Goal: Task Accomplishment & Management: Manage account settings

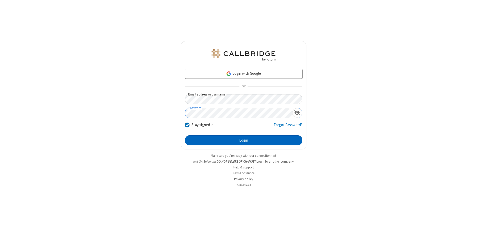
click at [243, 140] on button "Login" at bounding box center [243, 140] width 117 height 10
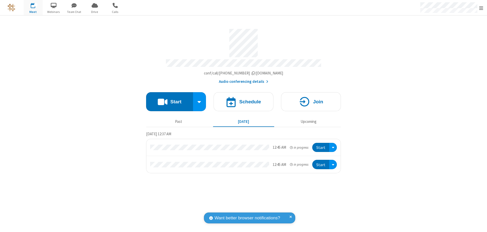
click at [481, 8] on span "Open menu" at bounding box center [481, 8] width 4 height 5
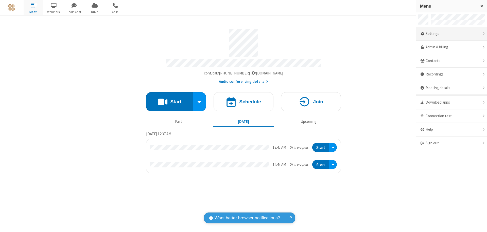
click at [451, 34] on div "Settings" at bounding box center [451, 34] width 71 height 14
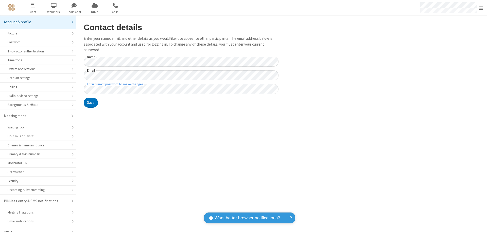
scroll to position [7, 0]
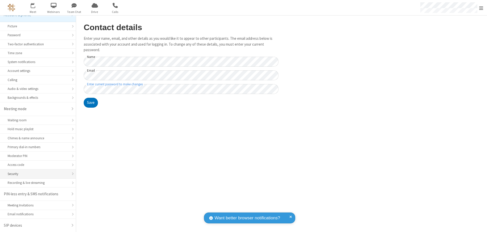
click at [36, 174] on div "Security" at bounding box center [38, 174] width 61 height 5
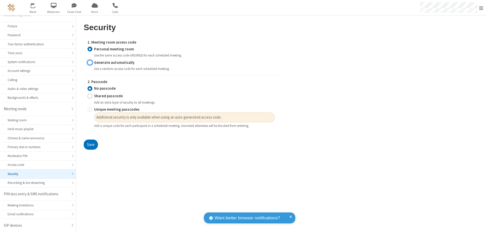
click at [90, 62] on input "Generate automatically" at bounding box center [89, 62] width 5 height 5
radio input "true"
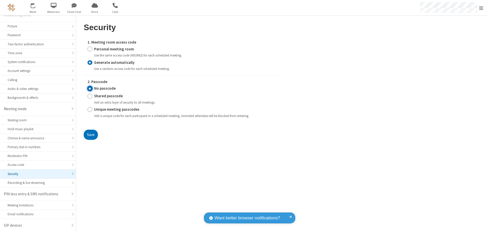
click at [90, 88] on input "No passcode" at bounding box center [89, 88] width 5 height 5
click at [90, 135] on button "Save" at bounding box center [91, 135] width 14 height 10
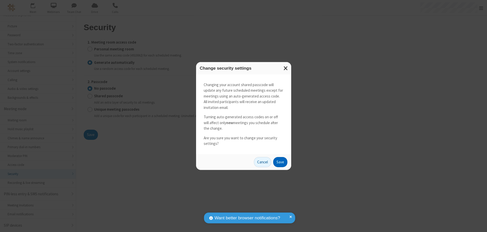
click at [280, 162] on button "Save" at bounding box center [280, 162] width 14 height 10
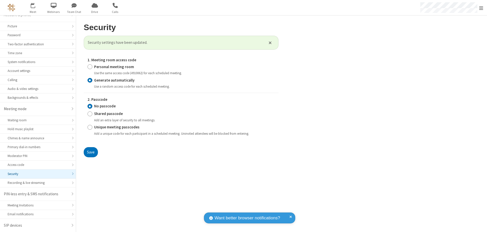
click at [481, 8] on span "Open menu" at bounding box center [481, 8] width 4 height 5
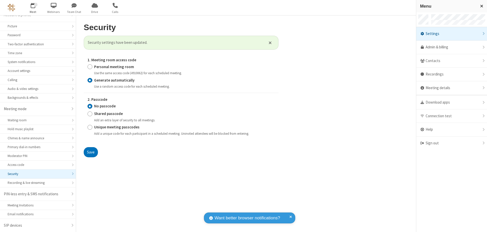
click at [33, 8] on span "button" at bounding box center [33, 5] width 19 height 9
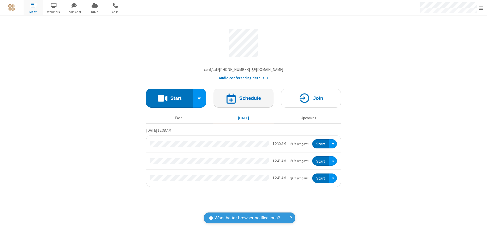
click at [243, 99] on h4 "Schedule" at bounding box center [250, 98] width 22 height 5
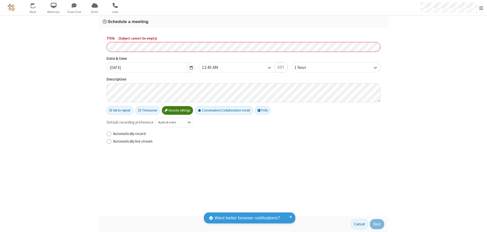
click at [243, 22] on h3 "Schedule a meeting" at bounding box center [243, 21] width 281 height 5
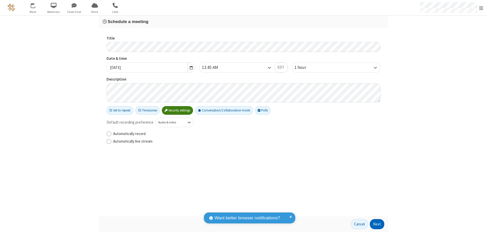
click at [377, 224] on button "Next" at bounding box center [377, 224] width 14 height 10
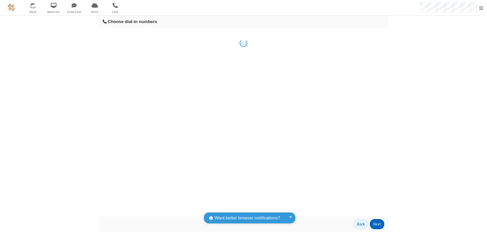
click at [377, 224] on button "Next" at bounding box center [377, 224] width 14 height 10
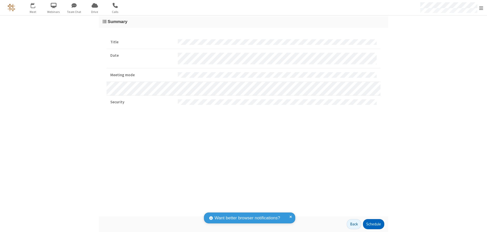
click at [373, 224] on button "Schedule" at bounding box center [373, 224] width 21 height 10
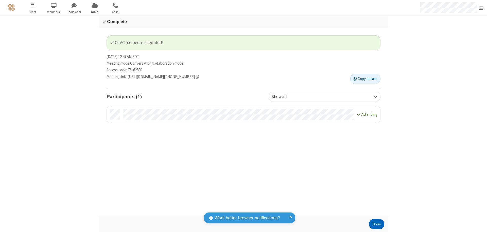
click at [376, 224] on button "Done" at bounding box center [376, 224] width 15 height 10
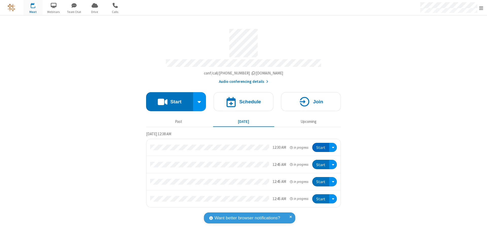
click at [321, 145] on button "Start" at bounding box center [320, 147] width 17 height 9
